Goal: Book appointment/travel/reservation

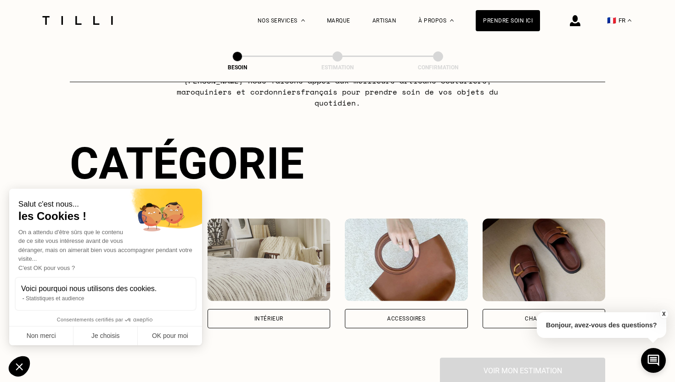
scroll to position [56, 0]
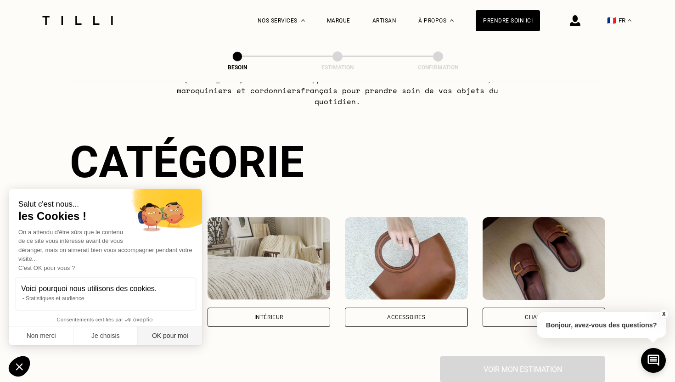
click at [179, 343] on button "OK pour moi" at bounding box center [170, 335] width 64 height 19
checkbox input "true"
click at [260, 308] on div "Intérieur" at bounding box center [269, 317] width 123 height 19
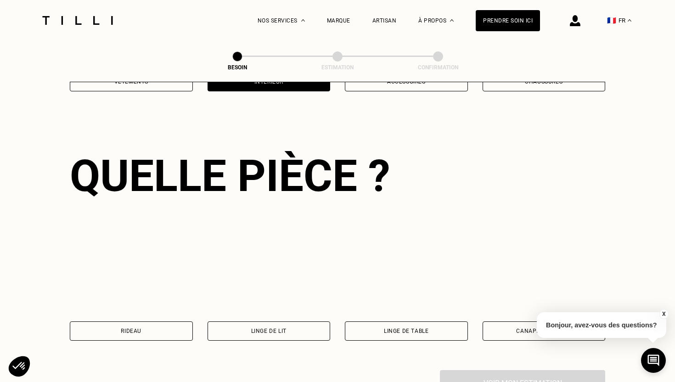
scroll to position [299, 0]
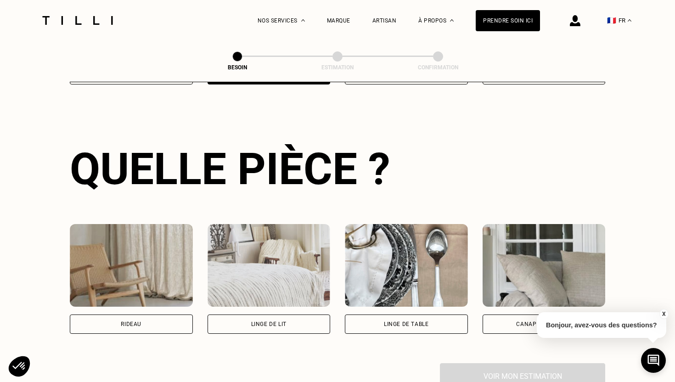
click at [168, 282] on img at bounding box center [131, 265] width 123 height 83
select select "FR"
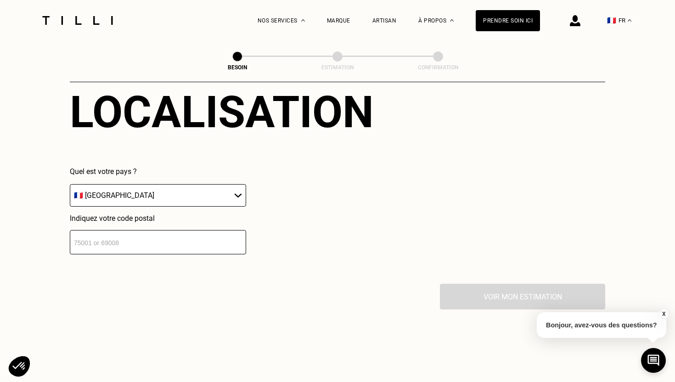
scroll to position [605, 0]
click at [152, 237] on input "number" at bounding box center [158, 242] width 176 height 24
type input "75010"
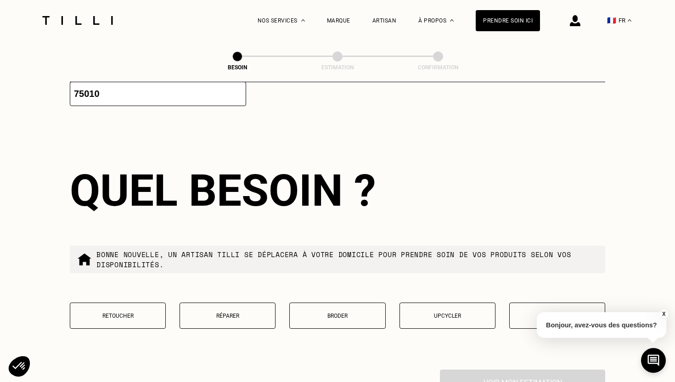
scroll to position [775, 0]
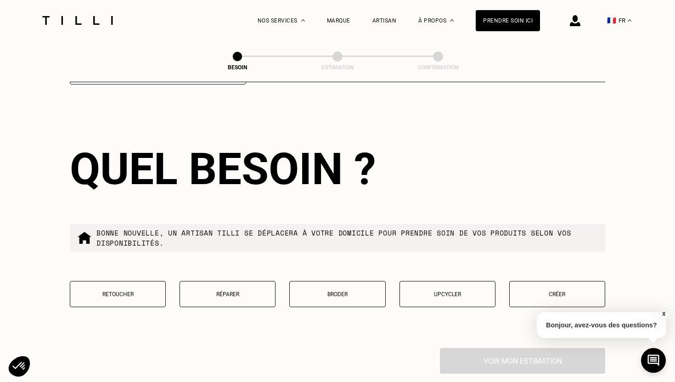
click at [118, 290] on button "Retoucher" at bounding box center [118, 294] width 96 height 26
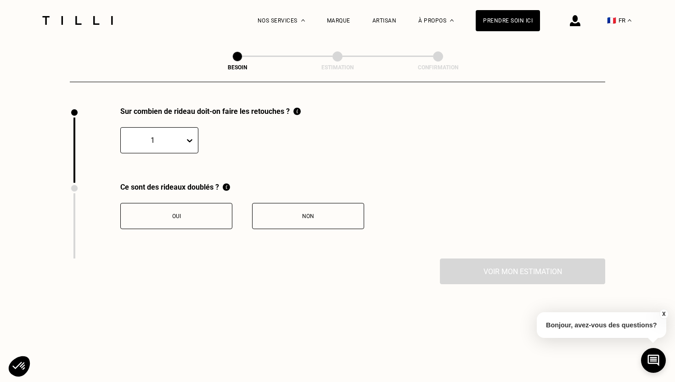
scroll to position [1017, 0]
click at [169, 134] on div at bounding box center [152, 139] width 55 height 11
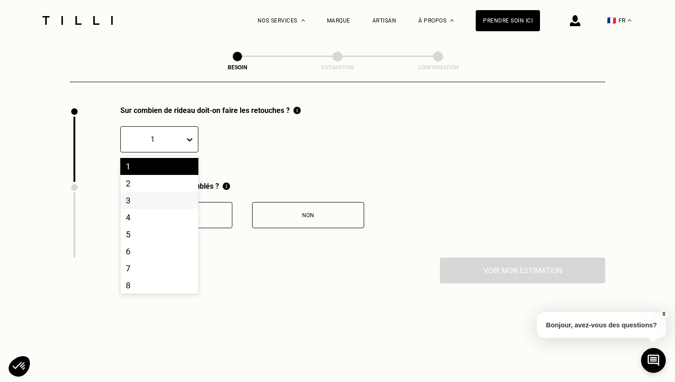
click at [150, 192] on div "3" at bounding box center [159, 200] width 78 height 17
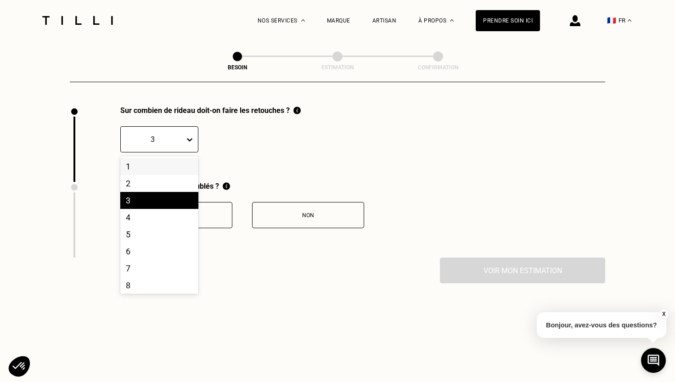
click at [180, 140] on div "3" at bounding box center [159, 139] width 78 height 26
click at [147, 211] on div "4" at bounding box center [159, 217] width 78 height 17
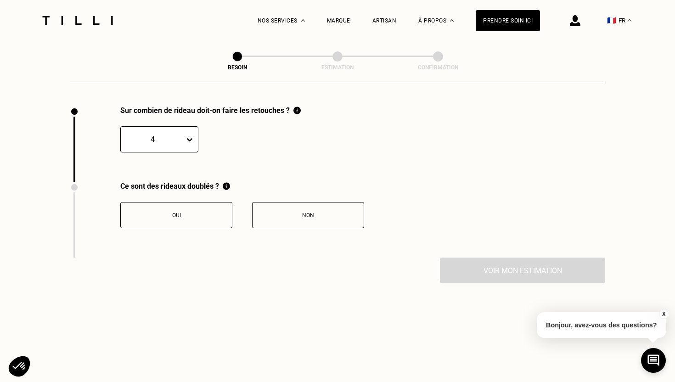
click at [268, 212] on div "Non" at bounding box center [308, 215] width 102 height 6
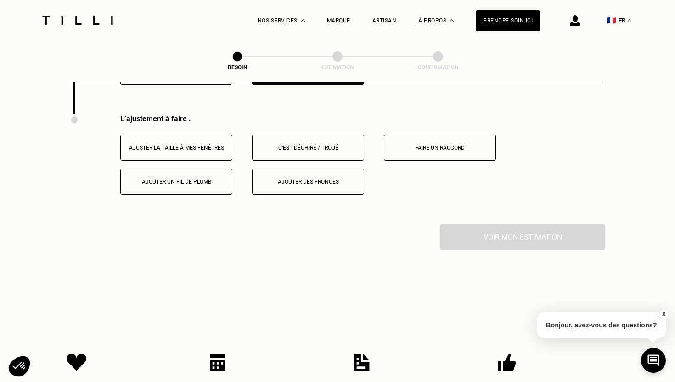
scroll to position [1162, 0]
click at [174, 141] on button "Ajuster la taille à mes fenêtres" at bounding box center [176, 146] width 112 height 26
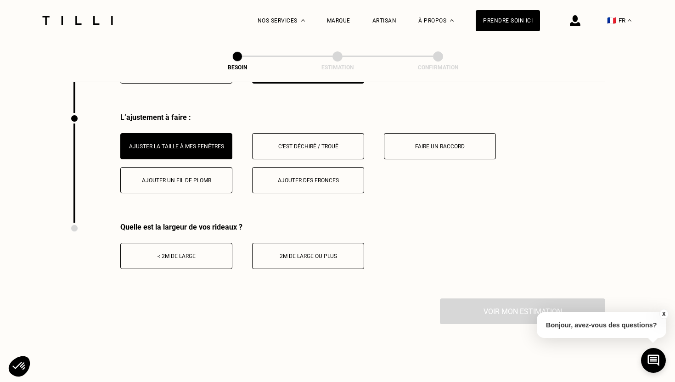
click at [290, 253] on div "2m de large ou plus" at bounding box center [308, 256] width 102 height 6
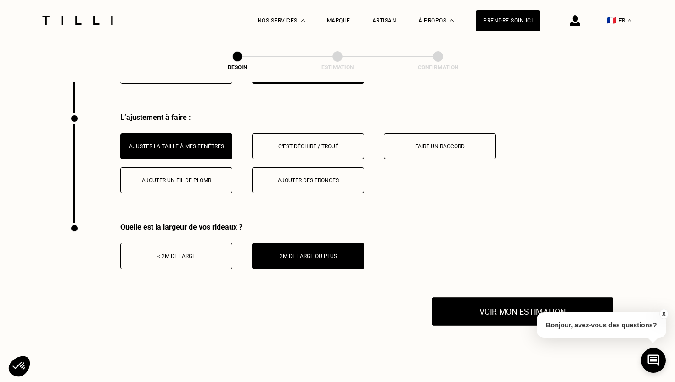
click at [468, 298] on button "Voir mon estimation" at bounding box center [523, 311] width 182 height 28
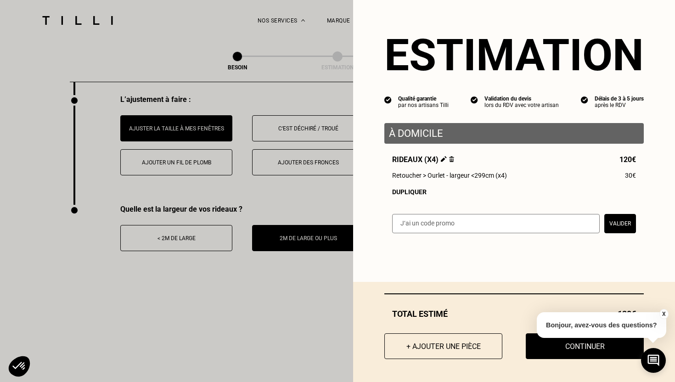
scroll to position [1187, 0]
